Goal: Transaction & Acquisition: Purchase product/service

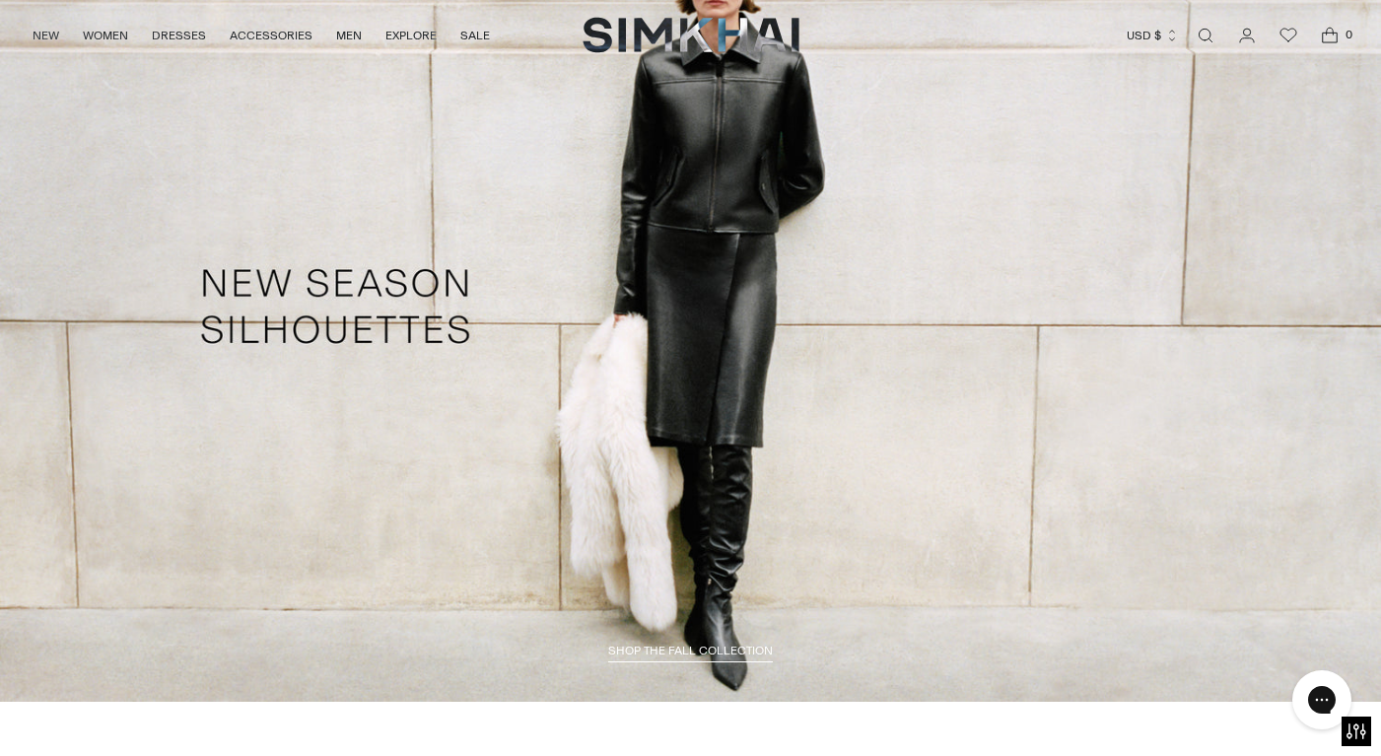
scroll to position [3056, 0]
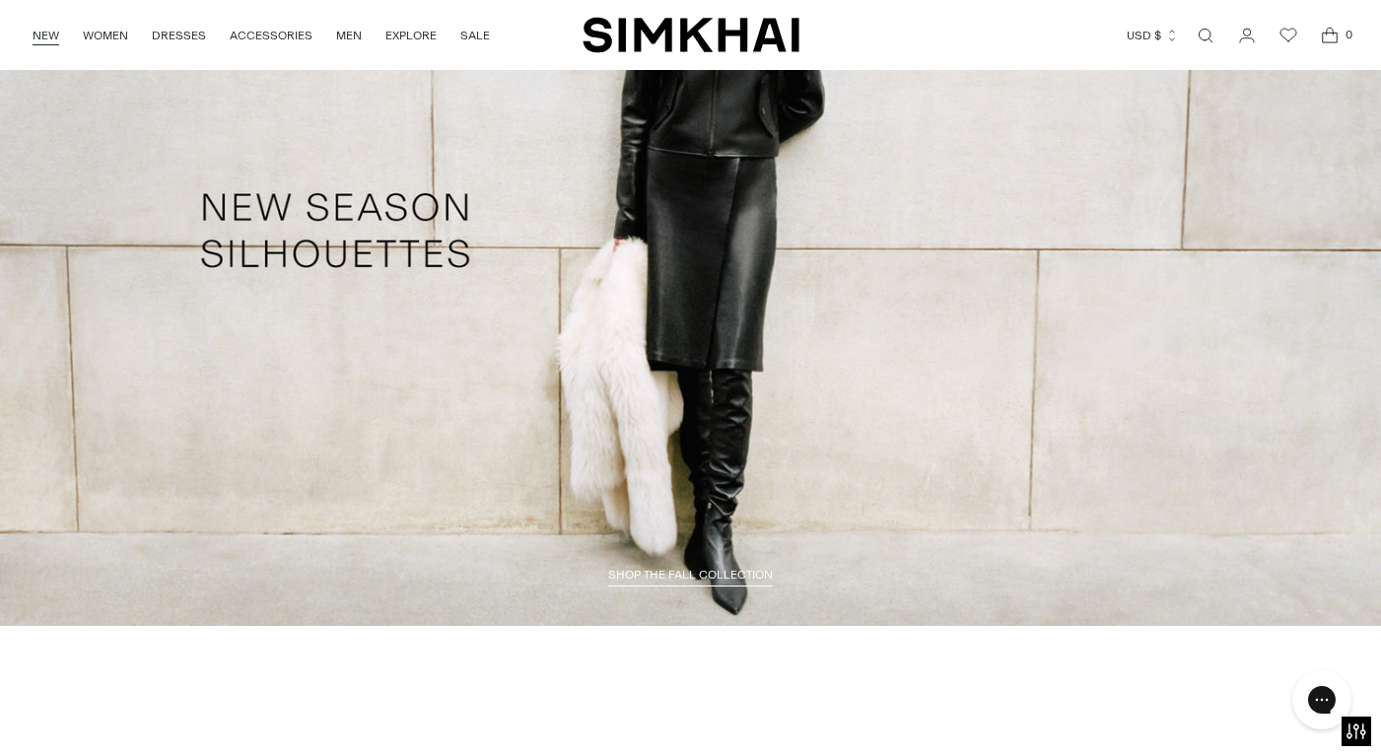
click at [46, 29] on link "NEW" at bounding box center [46, 35] width 27 height 43
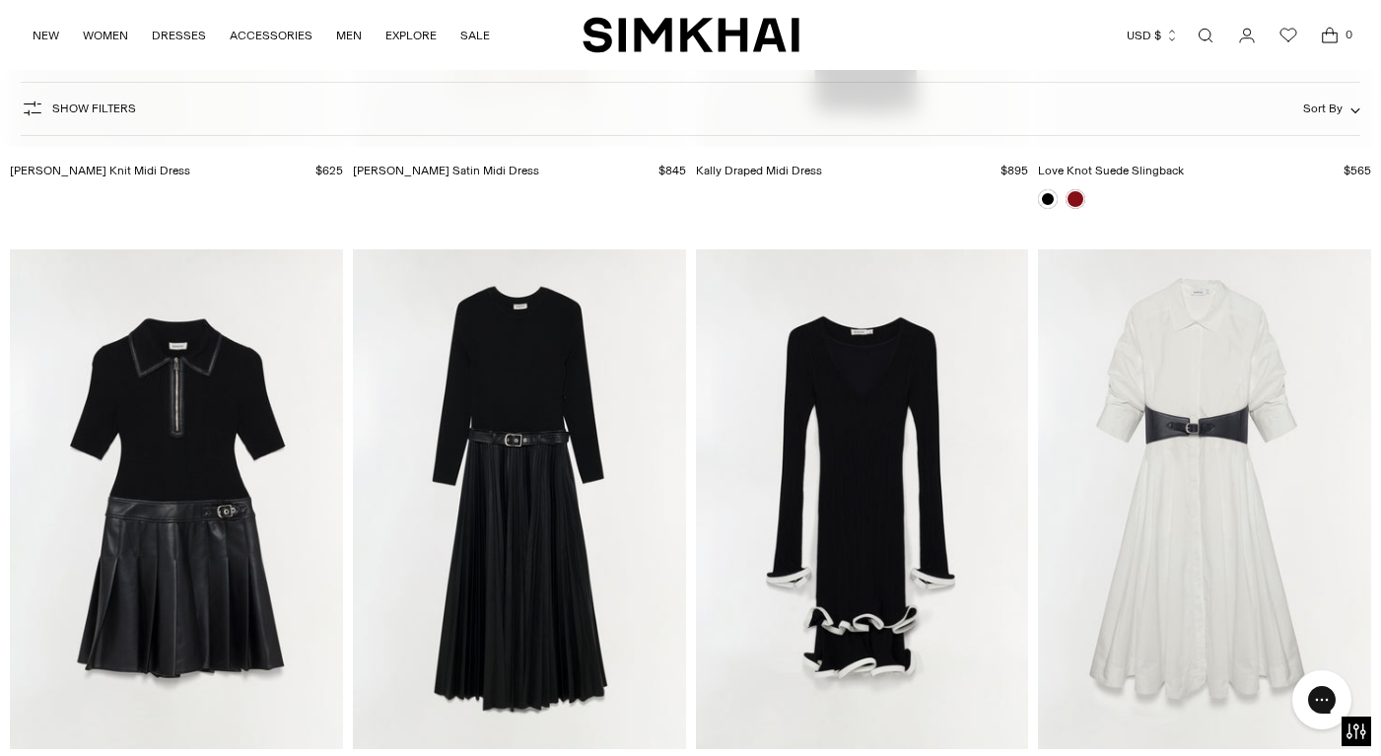
scroll to position [12223, 0]
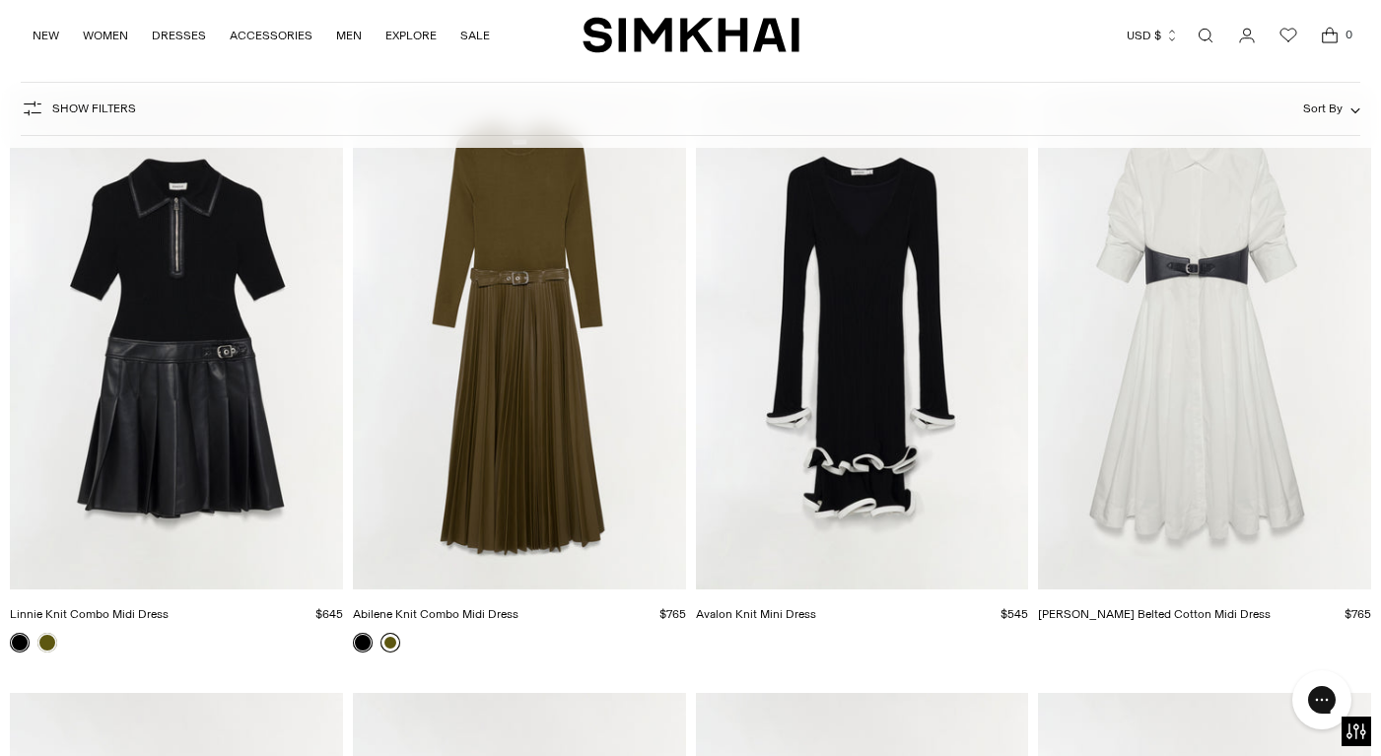
click at [394, 634] on link at bounding box center [390, 643] width 20 height 20
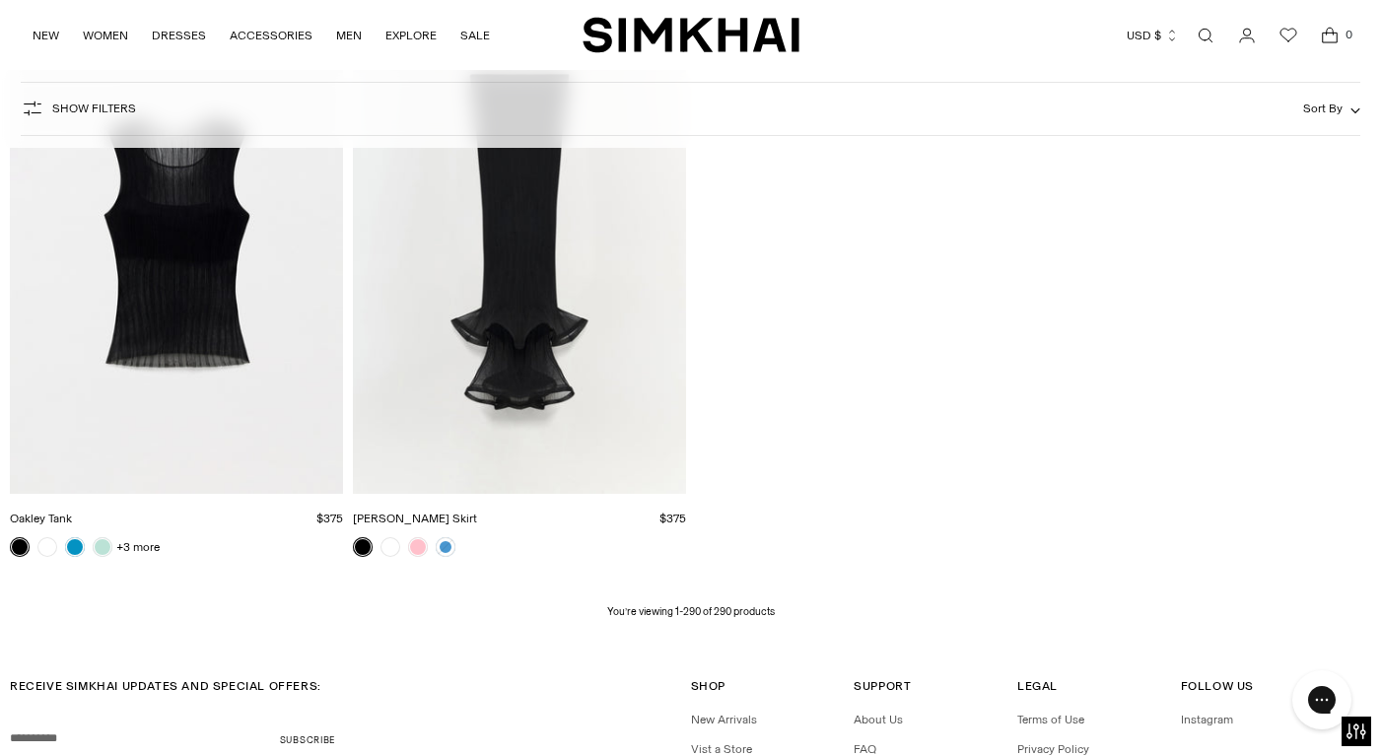
scroll to position [43879, 0]
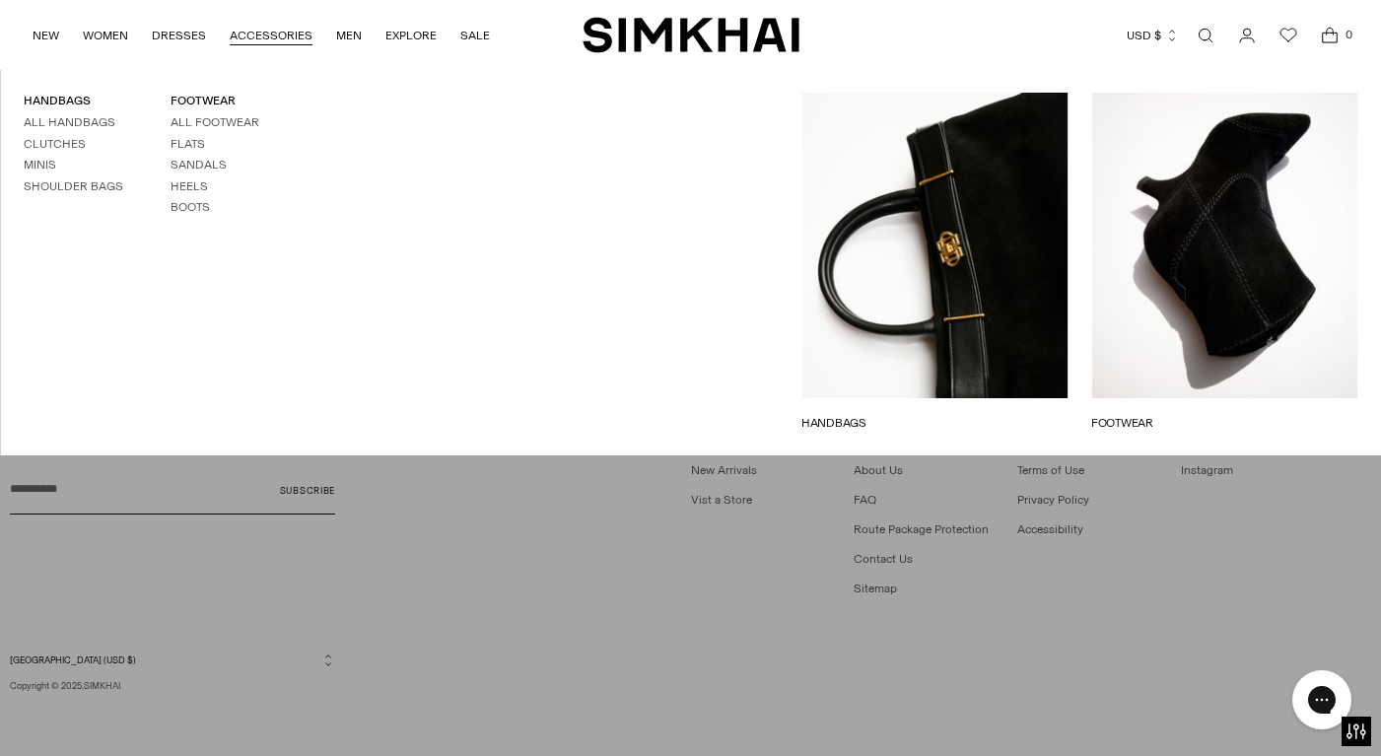
click at [284, 17] on link "ACCESSORIES" at bounding box center [271, 35] width 83 height 43
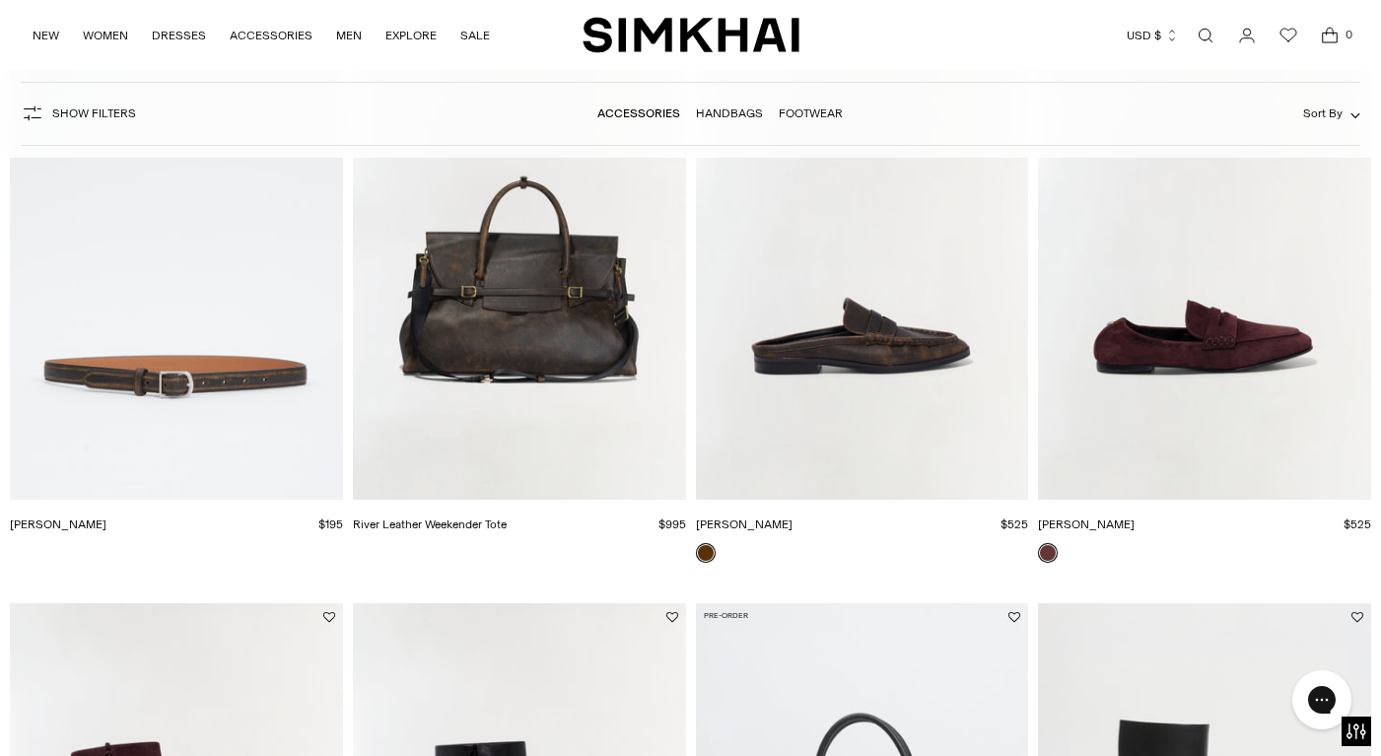
scroll to position [1380, 0]
